Goal: Find contact information: Find contact information

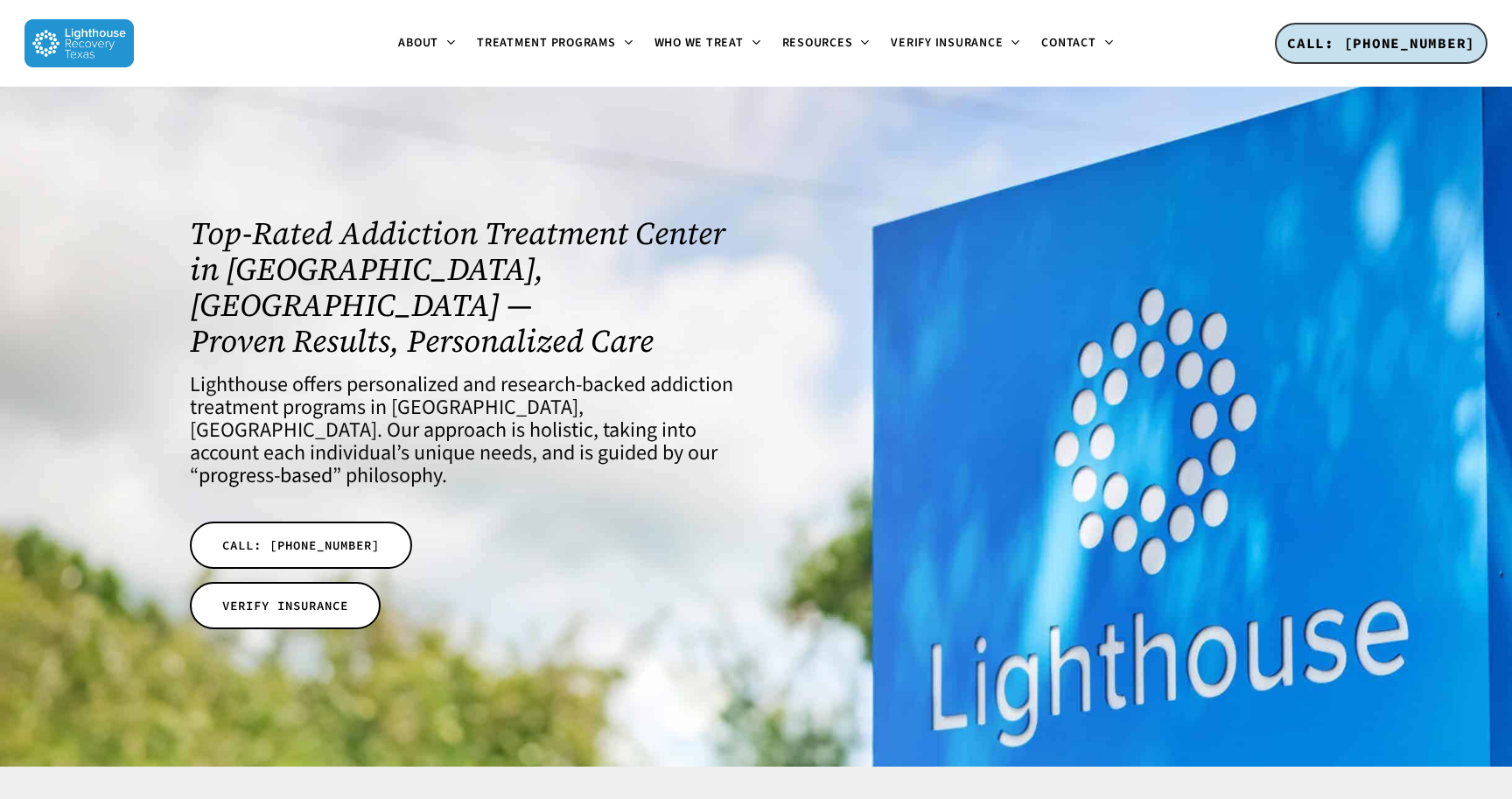
click at [775, 200] on div at bounding box center [1049, 427] width 588 height 680
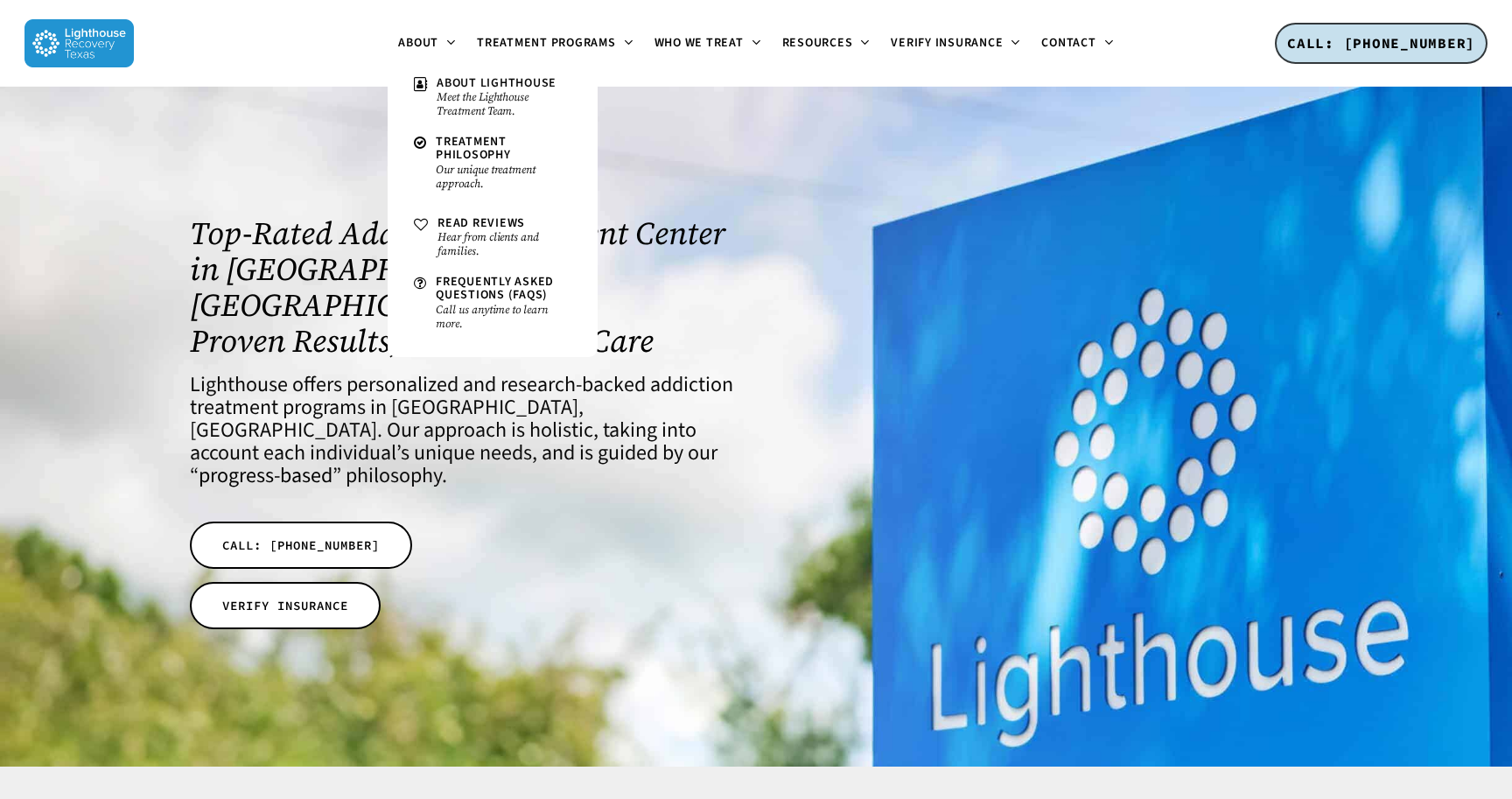
click at [58, 37] on img at bounding box center [79, 43] width 109 height 48
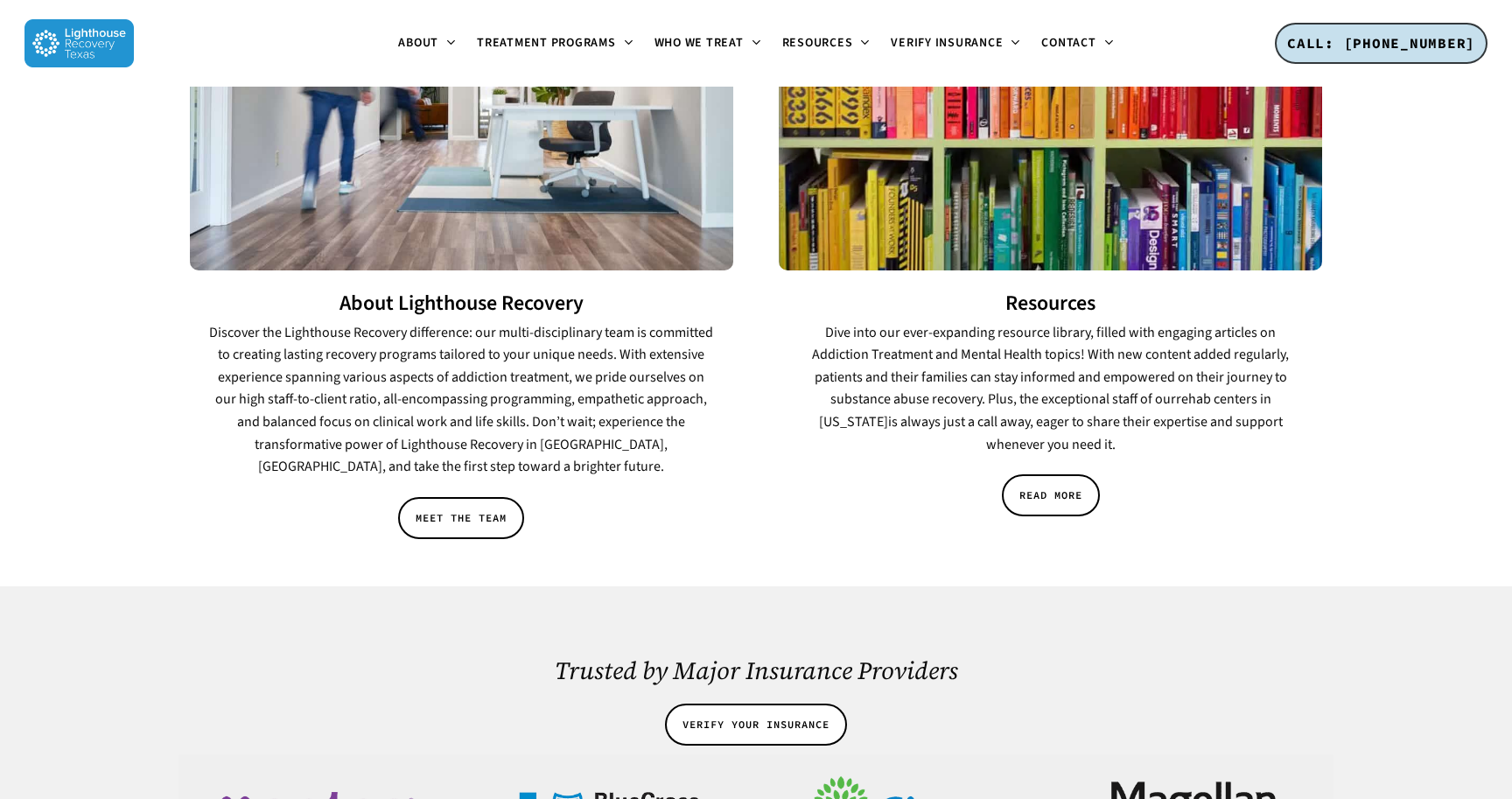
scroll to position [2488, 0]
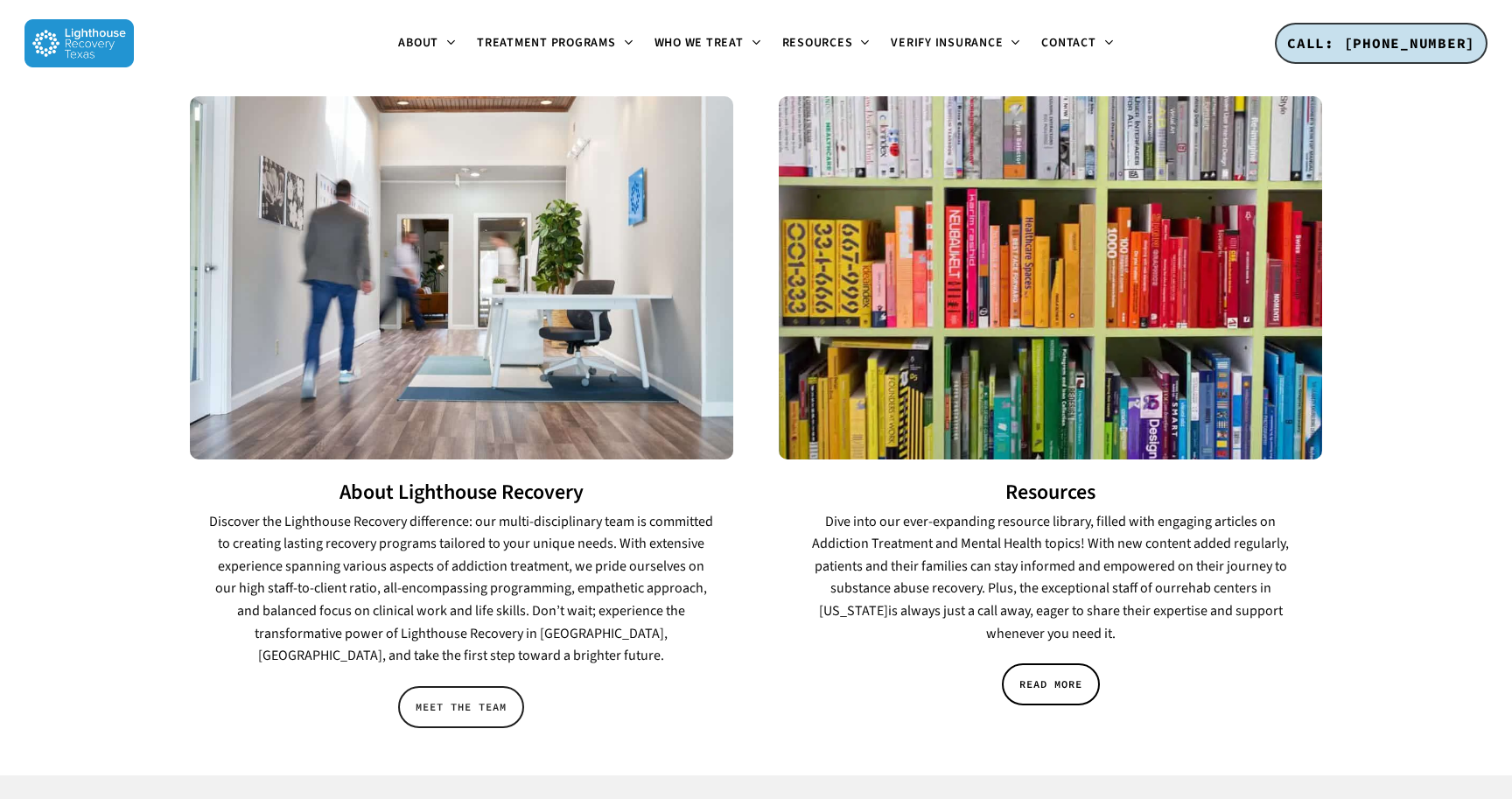
click at [461, 686] on link "MEET THE TEAM" at bounding box center [461, 707] width 126 height 42
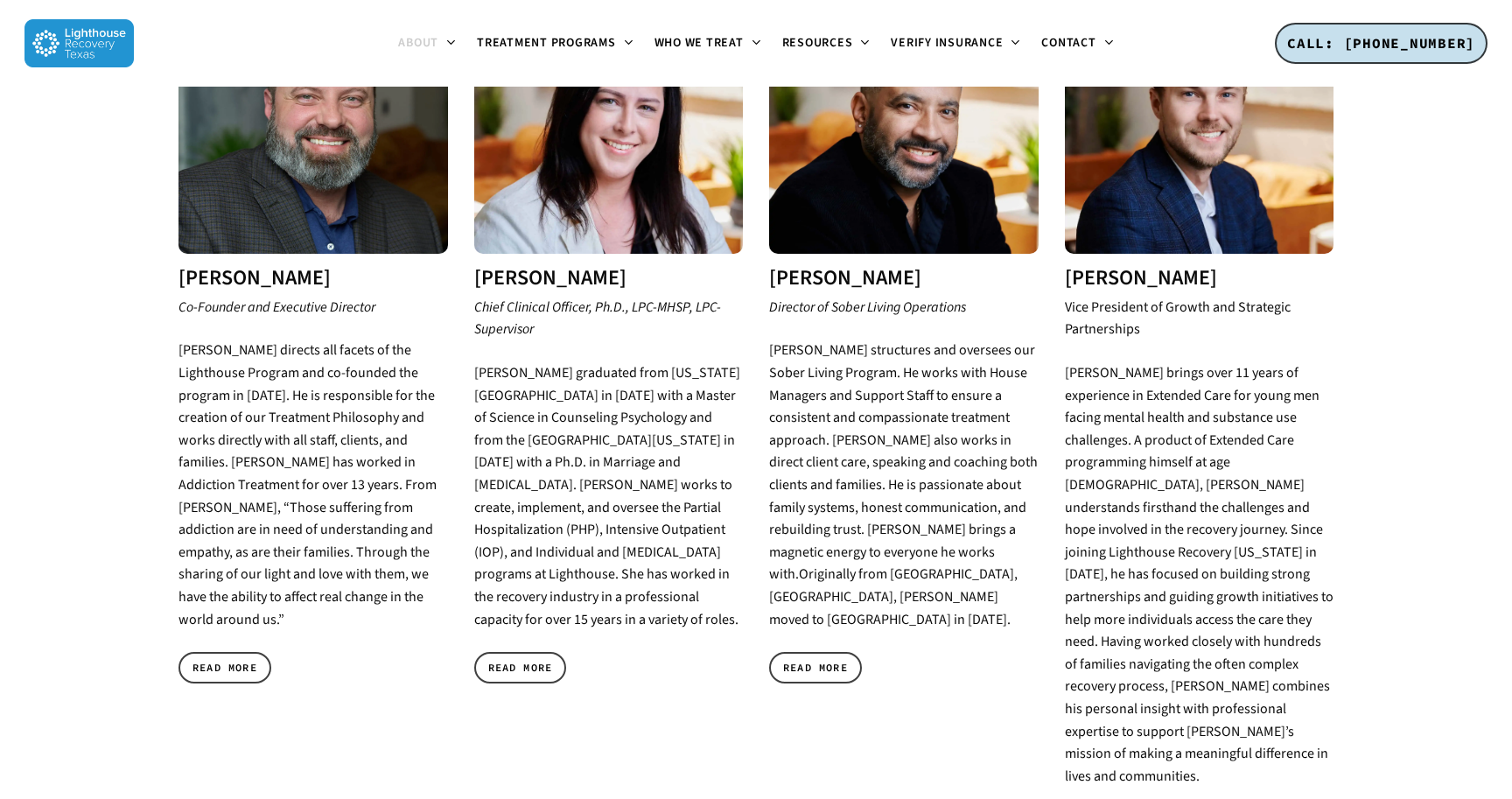
scroll to position [798, 0]
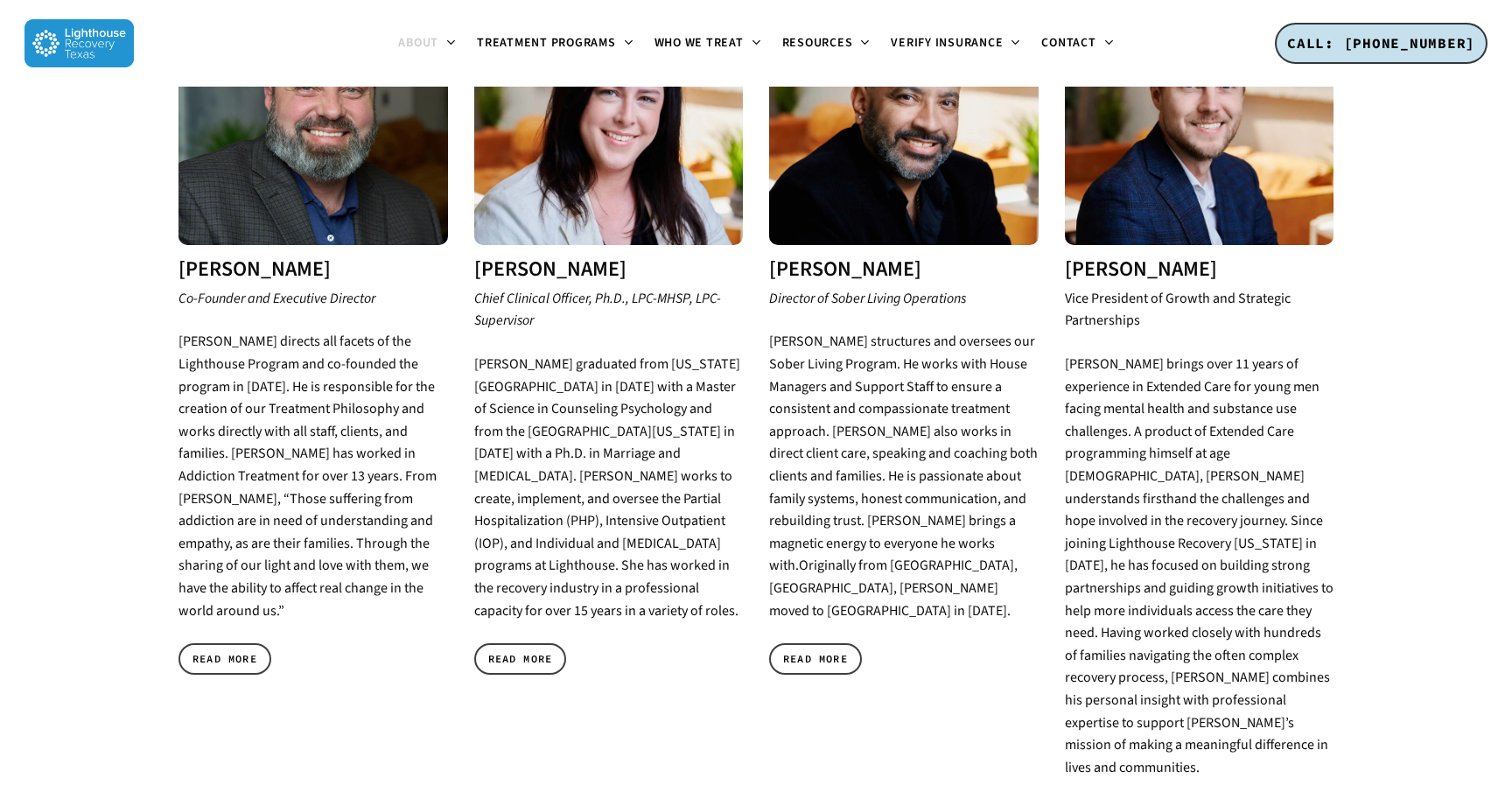
click at [1178, 186] on img at bounding box center [1200, 110] width 270 height 270
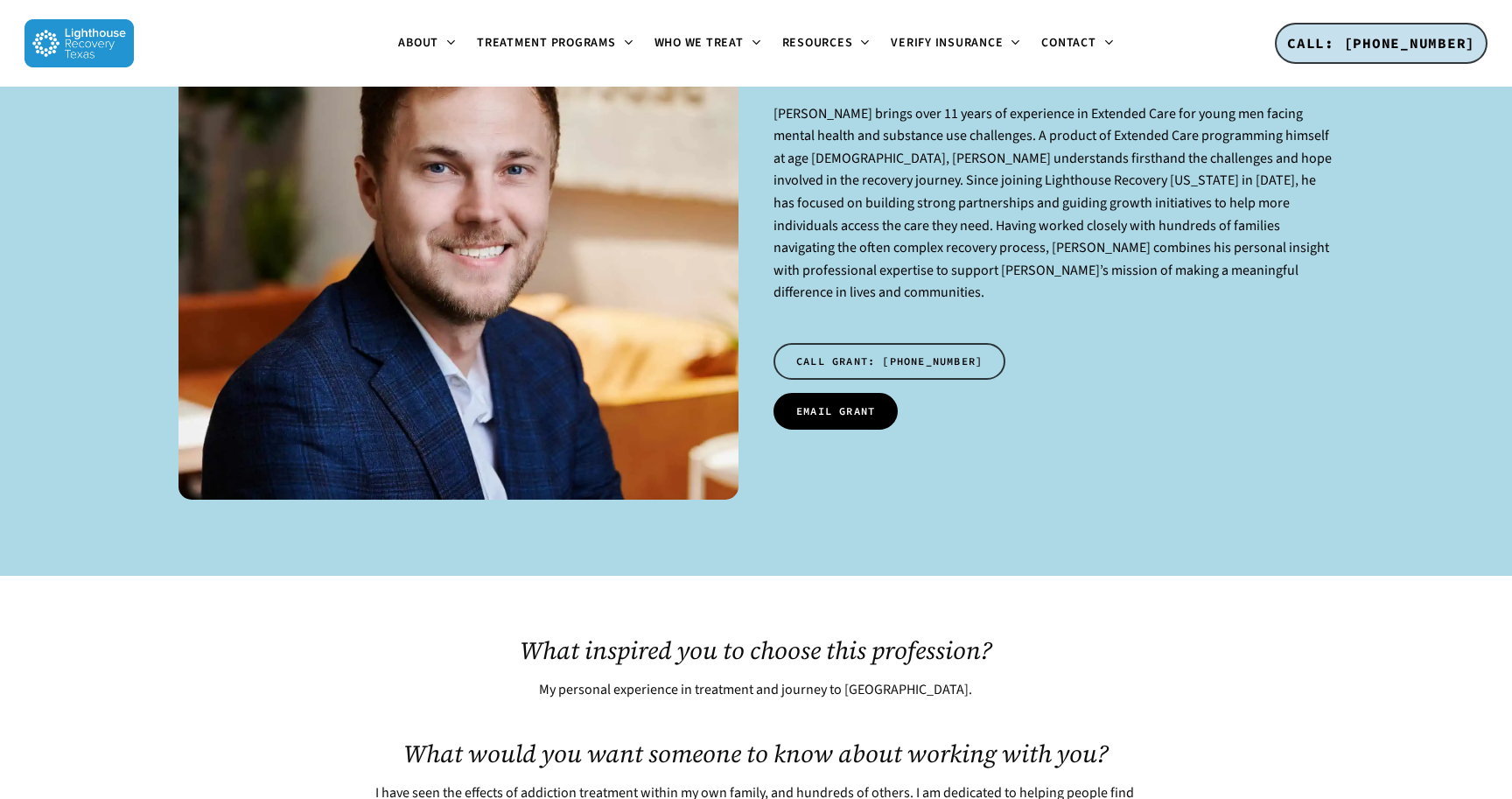
scroll to position [206, 0]
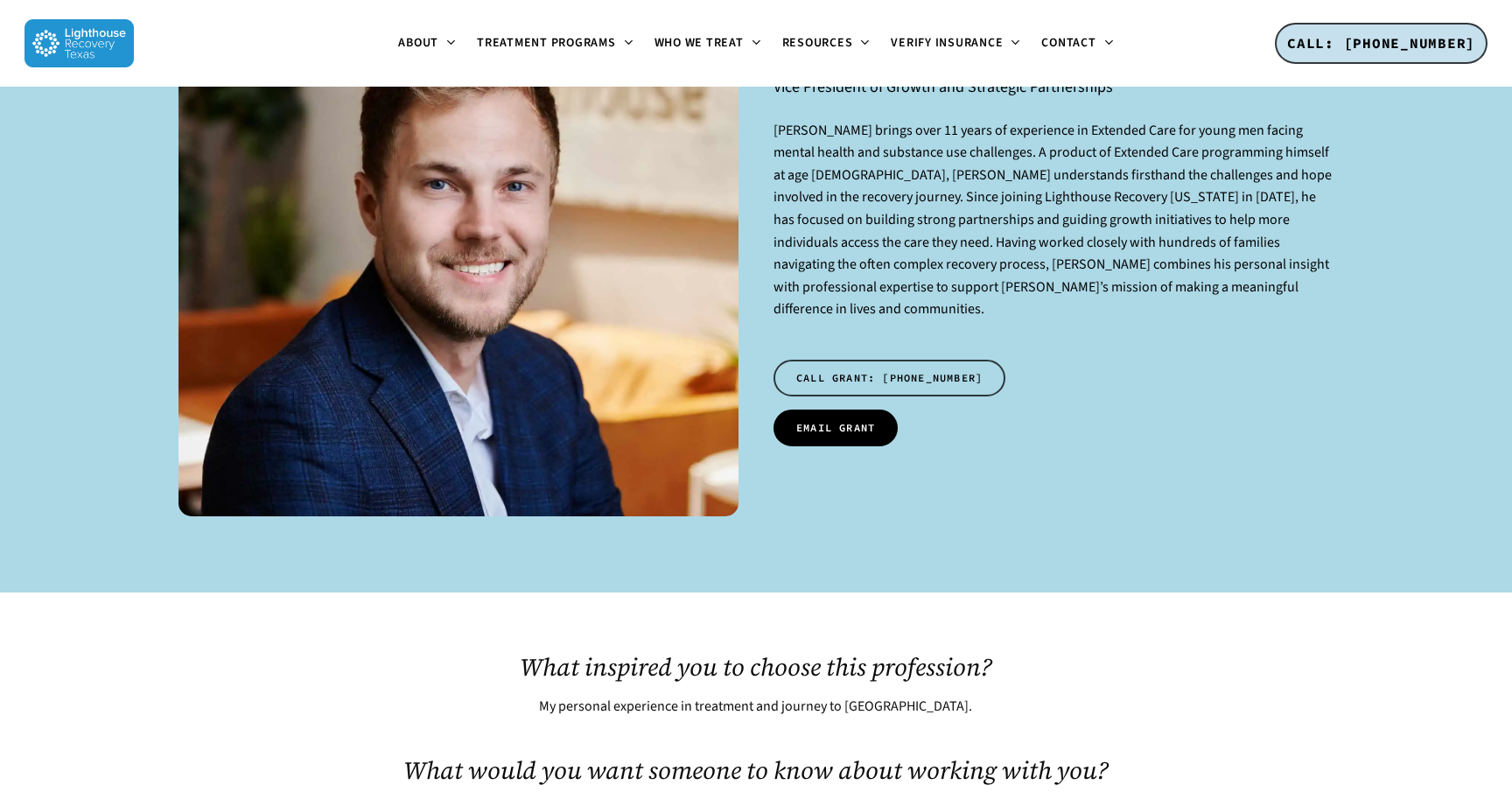
click at [841, 419] on span "EMAIL GRANT" at bounding box center [835, 428] width 79 height 18
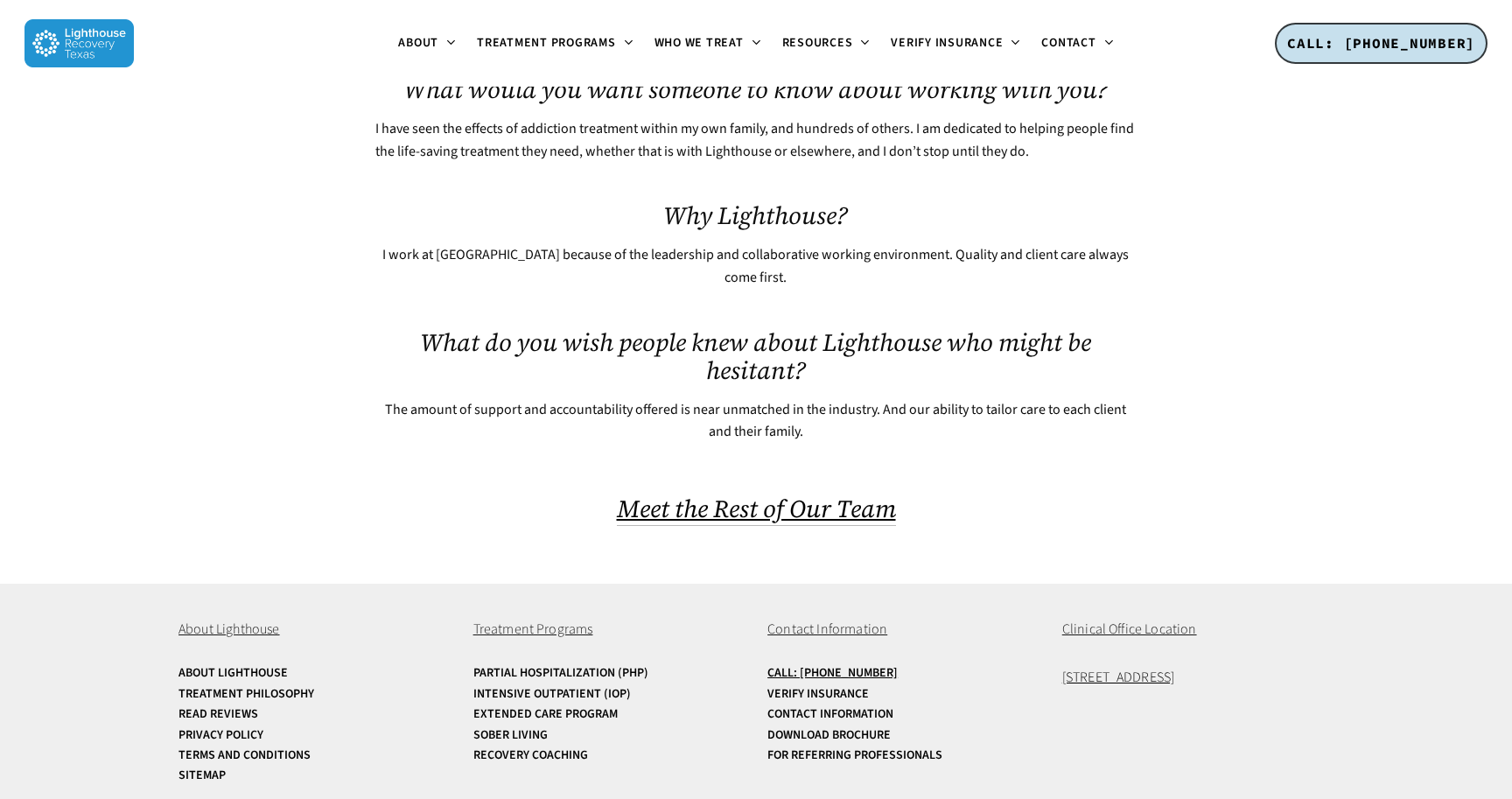
scroll to position [0, 0]
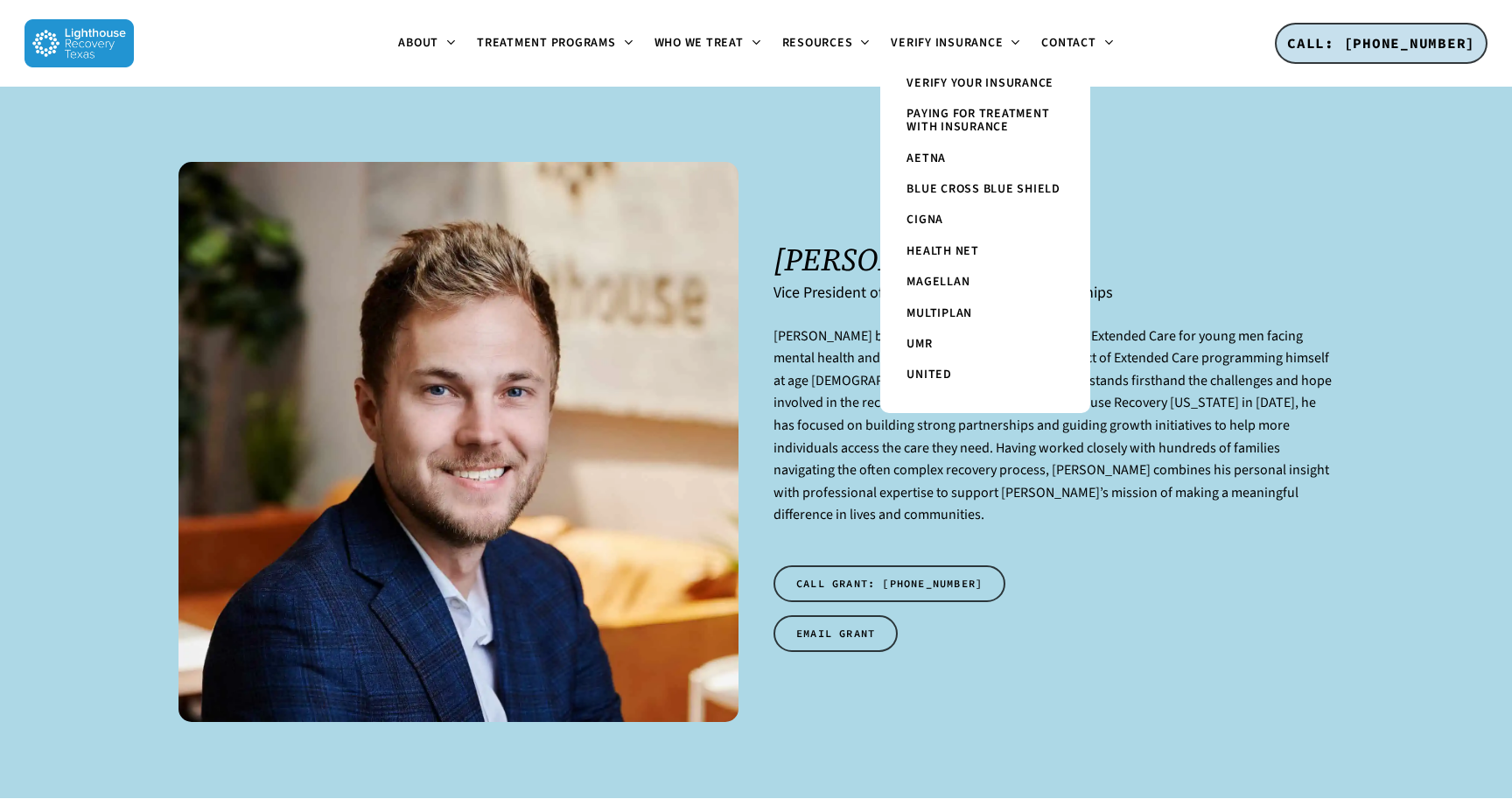
click at [1218, 424] on p "Grant Young brings over 11 years of experience in Extended Care for young men f…" at bounding box center [1053, 436] width 560 height 223
